Goal: Information Seeking & Learning: Learn about a topic

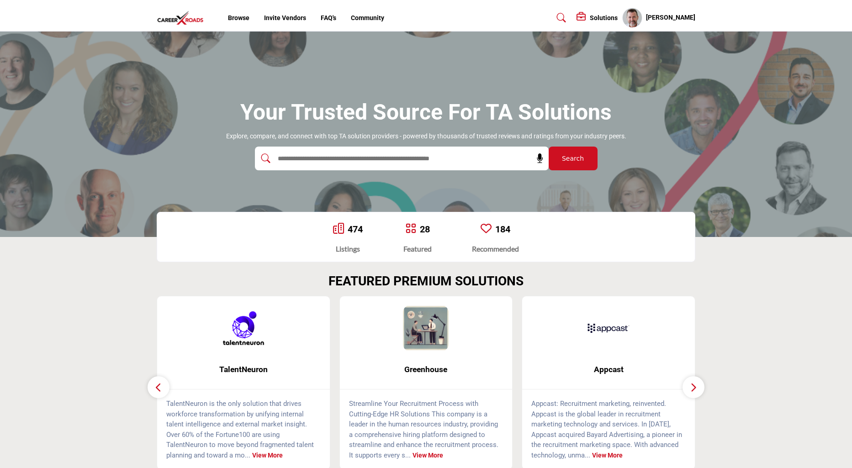
click at [355, 155] on input "text" at bounding box center [382, 159] width 218 height 14
type input "******"
click at [549, 147] on button "Search" at bounding box center [573, 159] width 49 height 24
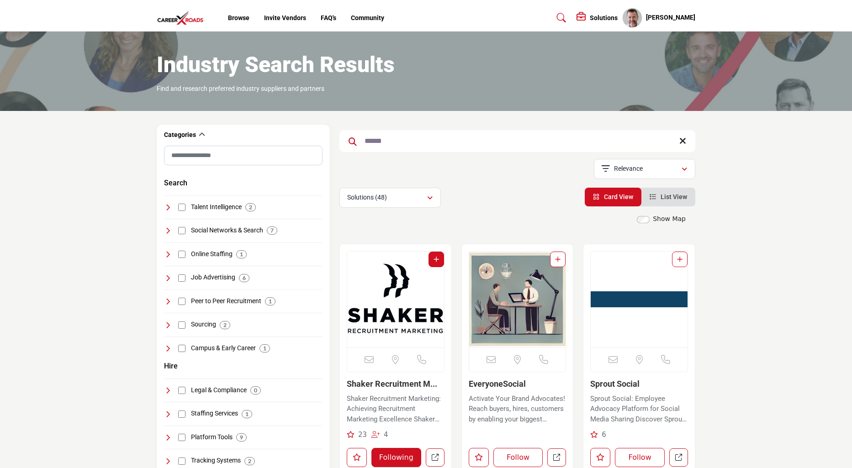
click at [370, 311] on img "Open Listing in new tab" at bounding box center [395, 300] width 97 height 96
